Goal: Information Seeking & Learning: Learn about a topic

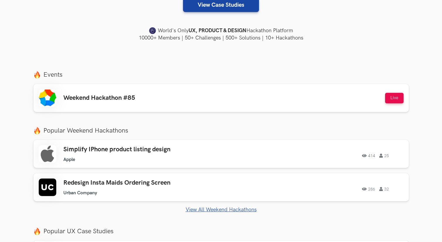
scroll to position [159, 0]
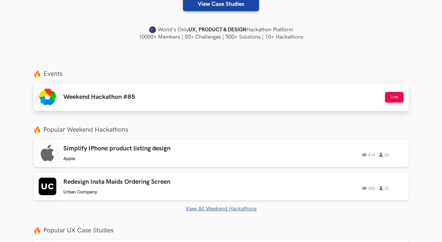
click at [129, 94] on h3 "Weekend Hackathon #85" at bounding box center [99, 97] width 72 height 8
click at [161, 94] on div "Weekend Hackathon #85 Live" at bounding box center [221, 98] width 365 height 18
click at [134, 153] on div "Simplify IPhone product listing design Apple Apple 414 25" at bounding box center [146, 153] width 166 height 17
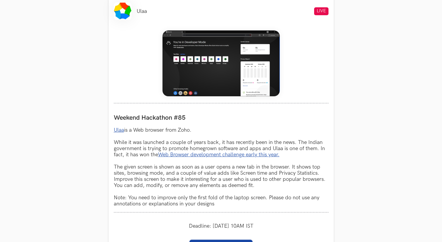
scroll to position [237, 0]
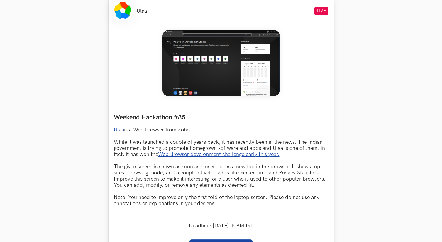
click at [122, 131] on link "Ulaa" at bounding box center [119, 130] width 10 height 6
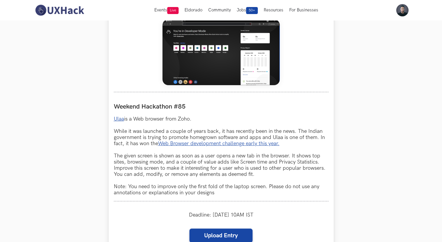
scroll to position [246, 0]
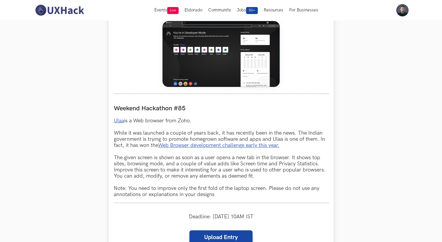
click at [243, 59] on img at bounding box center [220, 54] width 117 height 66
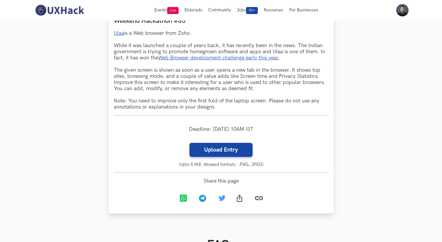
scroll to position [220, 0]
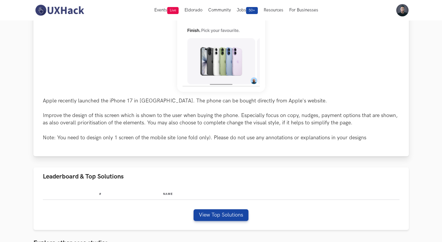
scroll to position [211, 0]
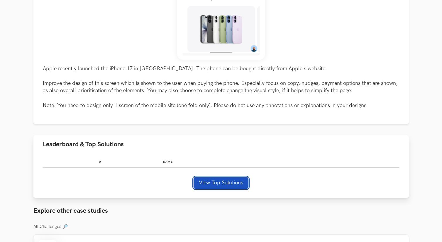
click at [232, 183] on button "View Top Solutions" at bounding box center [220, 183] width 55 height 12
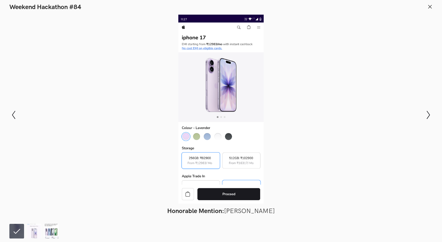
click at [54, 229] on img at bounding box center [51, 231] width 15 height 15
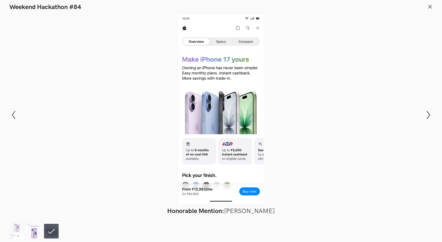
click at [35, 231] on img at bounding box center [34, 231] width 15 height 15
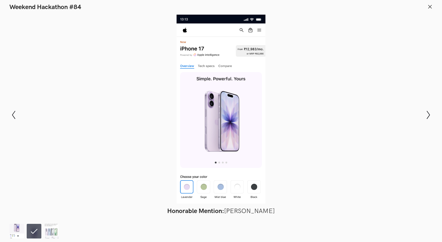
click at [18, 232] on img at bounding box center [16, 231] width 15 height 15
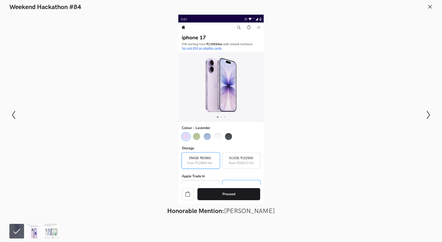
click at [32, 232] on img at bounding box center [34, 231] width 15 height 15
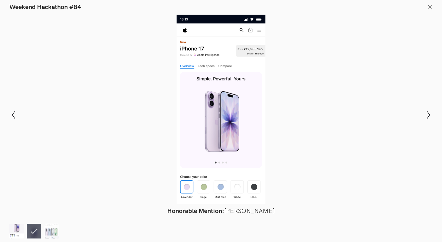
click at [12, 237] on img at bounding box center [16, 231] width 15 height 15
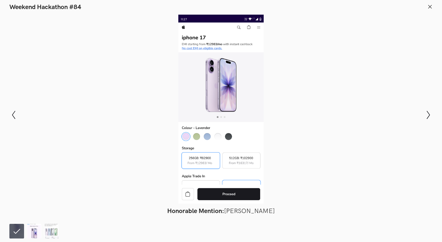
click at [33, 237] on img at bounding box center [34, 231] width 15 height 15
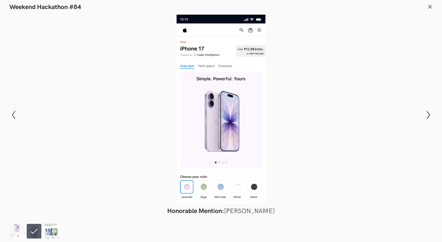
click at [53, 231] on img at bounding box center [51, 231] width 15 height 15
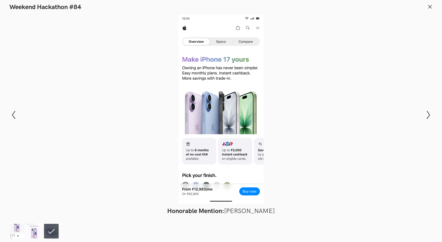
click at [430, 3] on header "Weekend Hackathon #84" at bounding box center [221, 5] width 442 height 11
click at [430, 6] on line at bounding box center [429, 6] width 3 height 3
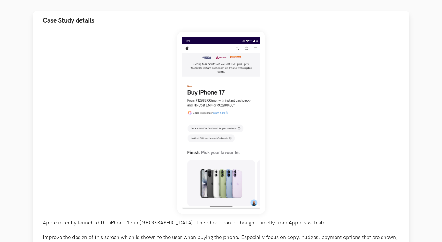
scroll to position [59, 0]
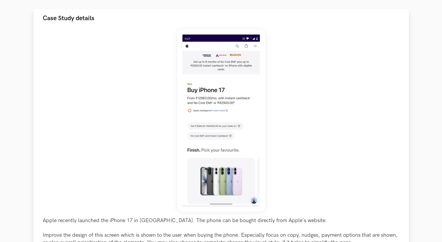
click at [236, 112] on img at bounding box center [221, 120] width 88 height 183
click at [237, 137] on img at bounding box center [221, 120] width 88 height 183
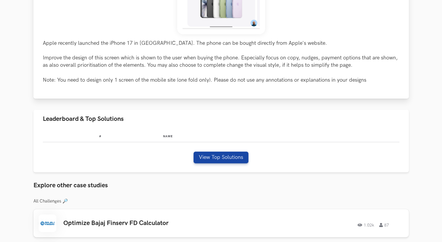
scroll to position [237, 0]
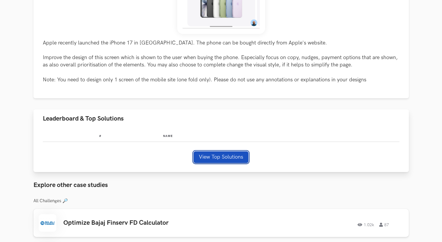
click at [218, 154] on button "View Top Solutions" at bounding box center [220, 158] width 55 height 12
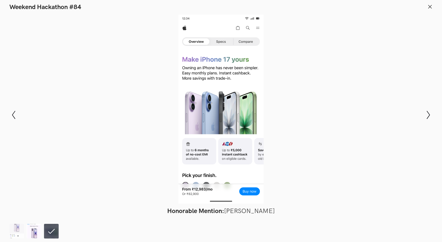
click at [37, 230] on img at bounding box center [34, 231] width 15 height 15
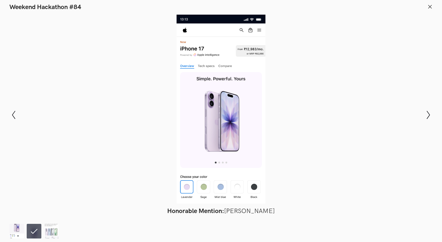
click at [19, 234] on img at bounding box center [16, 231] width 15 height 15
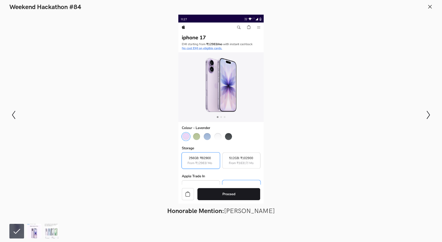
click at [34, 232] on img at bounding box center [34, 231] width 15 height 15
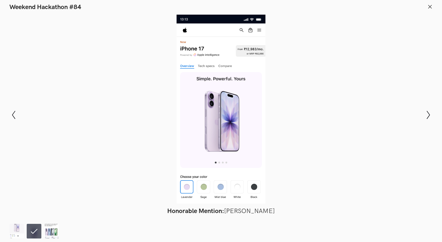
click at [52, 229] on img at bounding box center [51, 231] width 15 height 15
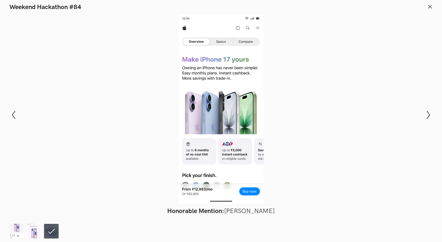
click at [431, 6] on icon at bounding box center [429, 6] width 5 height 5
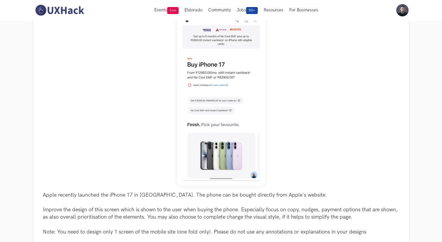
scroll to position [0, 0]
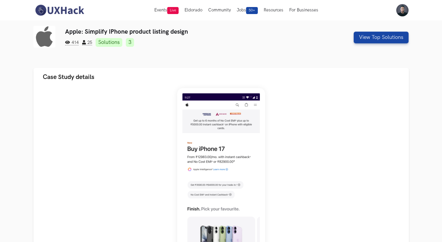
click at [44, 9] on img at bounding box center [59, 10] width 52 height 12
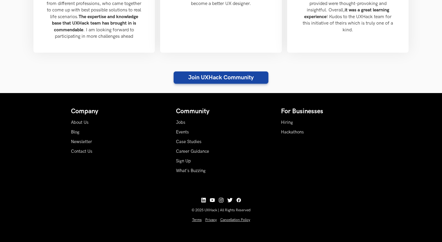
scroll to position [714, 0]
